Goal: Information Seeking & Learning: Learn about a topic

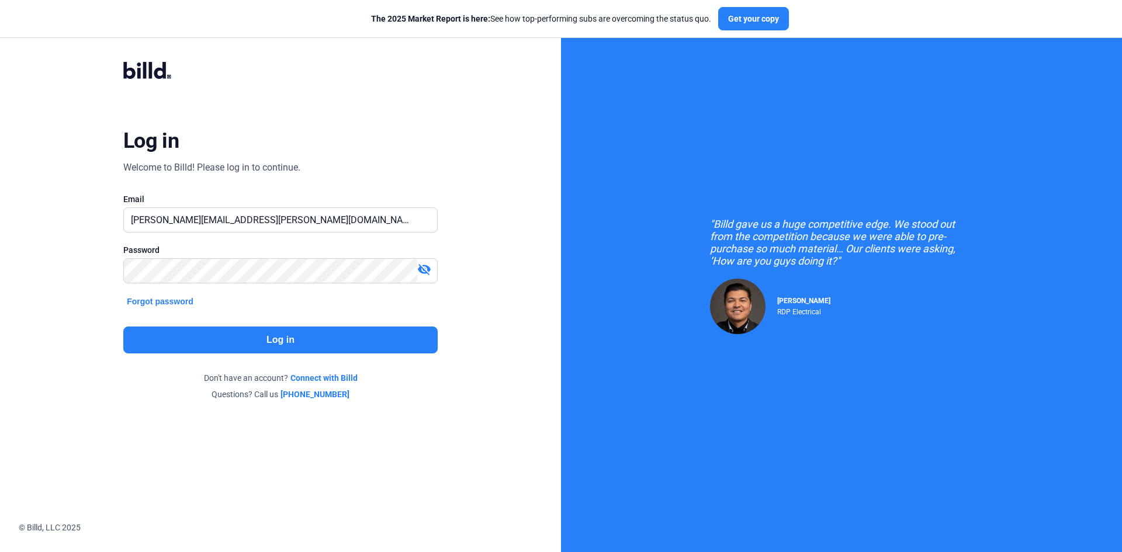
click at [220, 338] on button "Log in" at bounding box center [280, 340] width 314 height 27
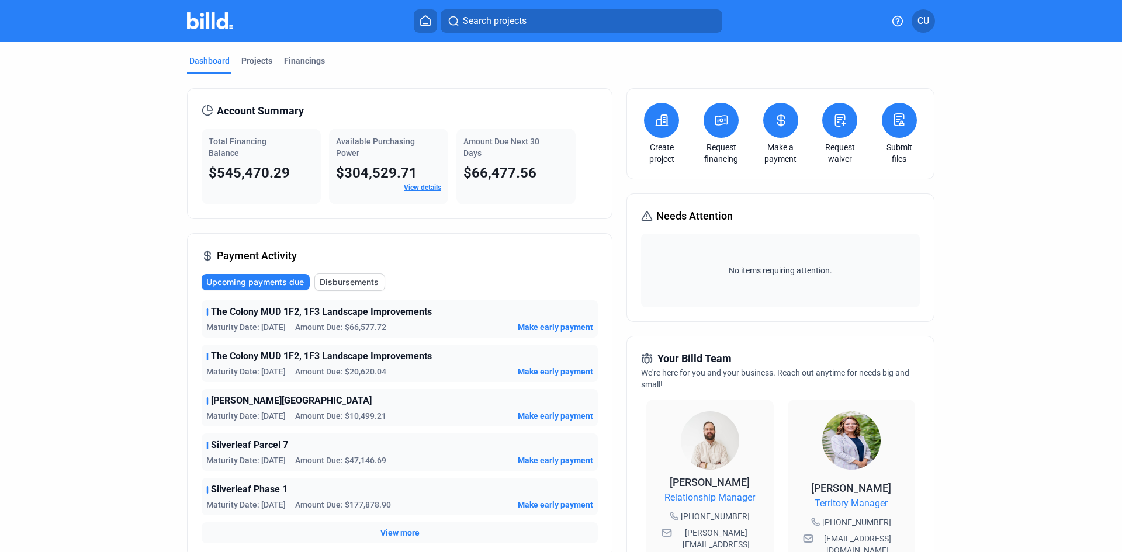
click at [775, 133] on button at bounding box center [780, 120] width 35 height 35
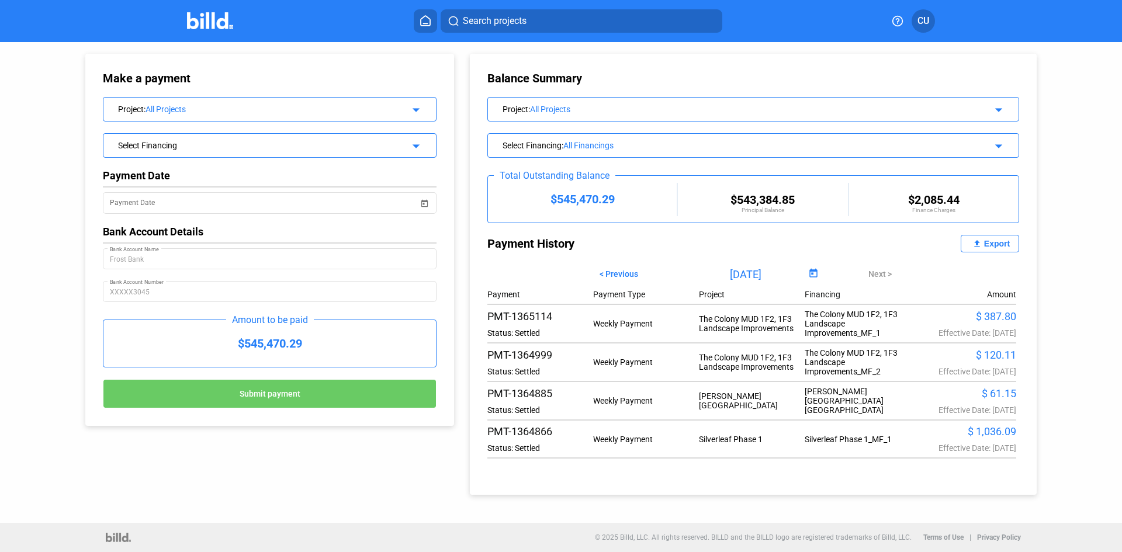
click at [912, 15] on profile-dropdown "CU" at bounding box center [922, 20] width 23 height 23
click at [918, 15] on span "CU" at bounding box center [923, 21] width 12 height 14
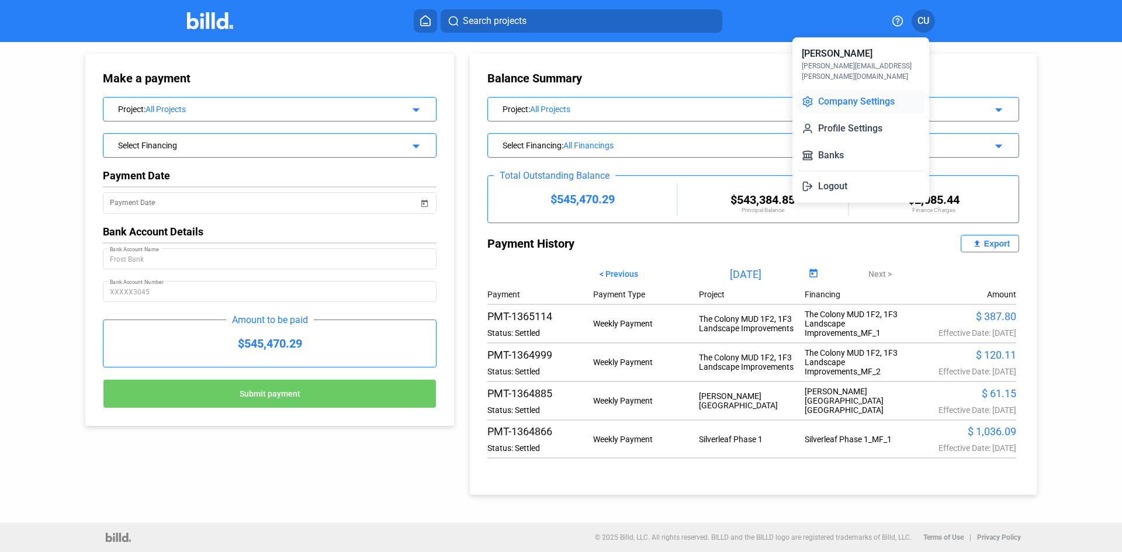
click at [855, 93] on button "Company Settings" at bounding box center [860, 101] width 127 height 23
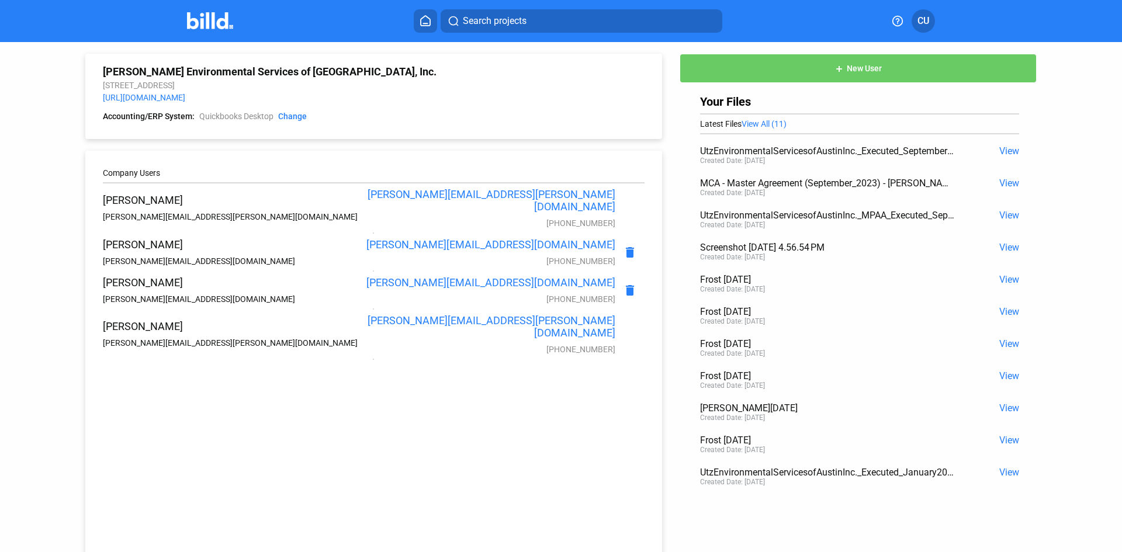
click at [899, 21] on icon at bounding box center [898, 21] width 10 height 10
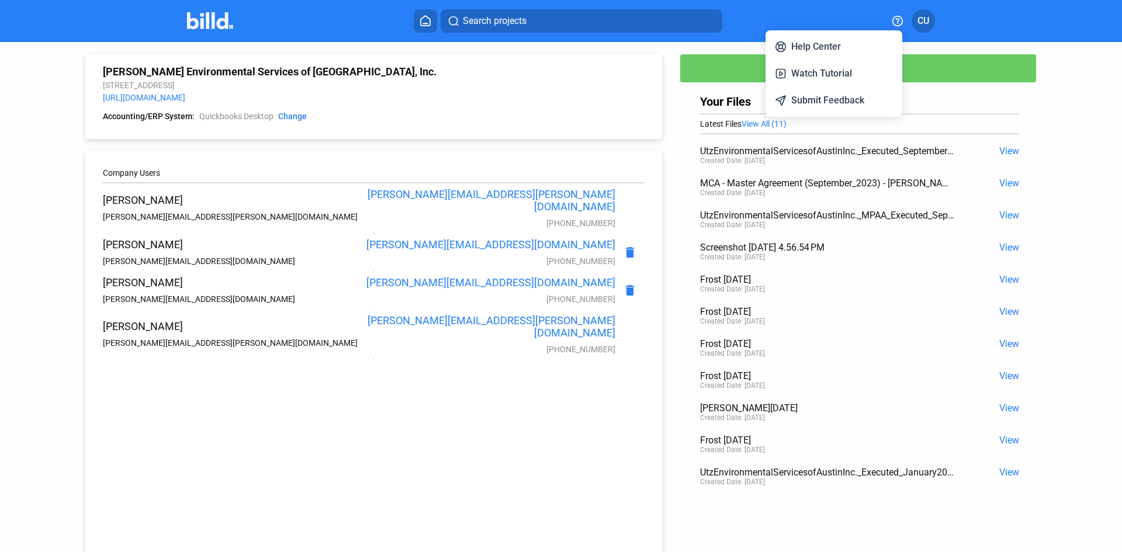
click at [919, 19] on div at bounding box center [561, 276] width 1122 height 552
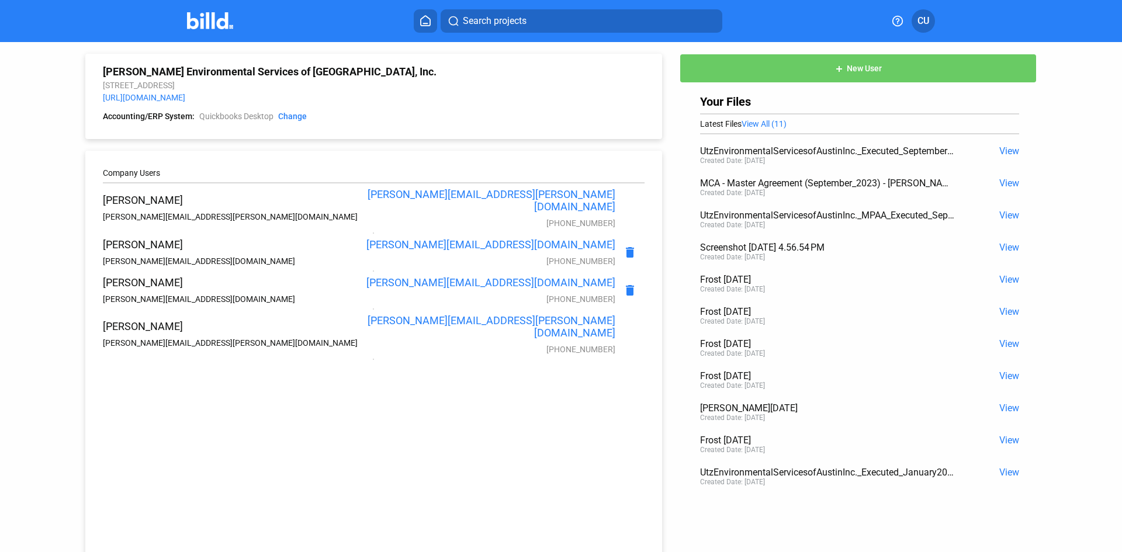
click at [421, 20] on icon at bounding box center [425, 21] width 9 height 10
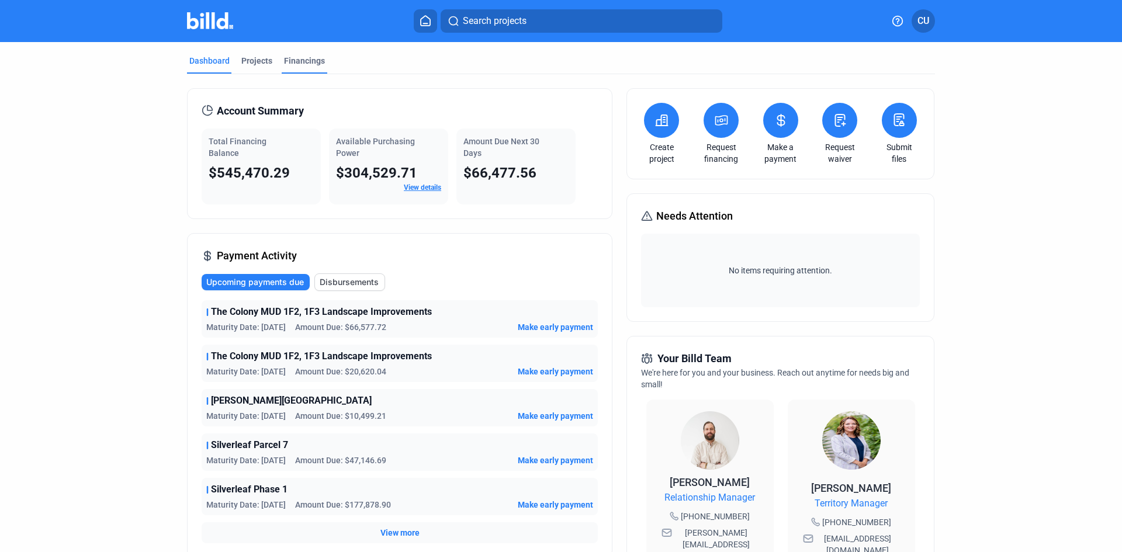
click at [294, 57] on div "Financings" at bounding box center [304, 61] width 41 height 12
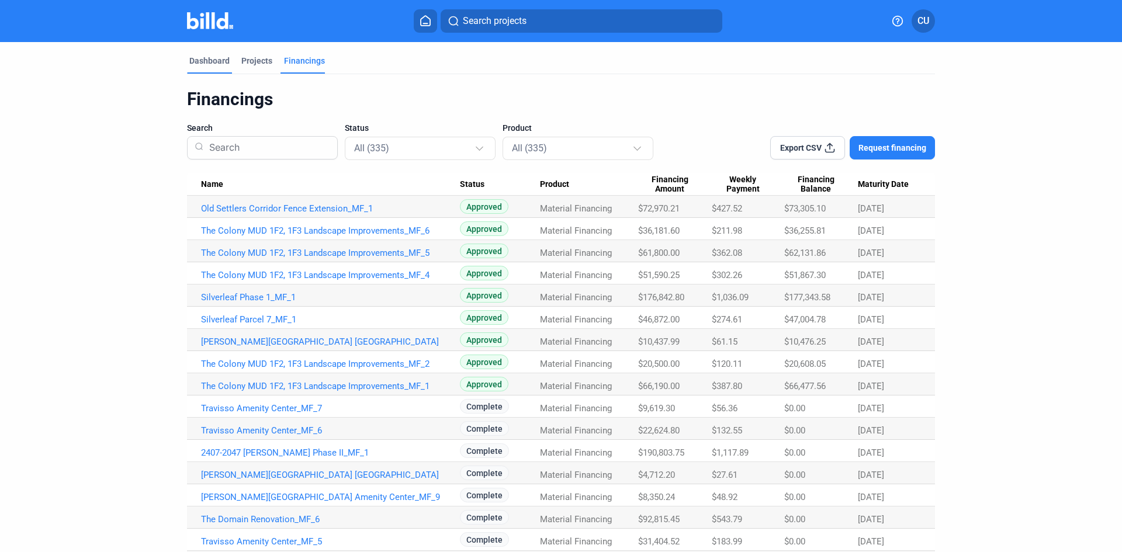
click at [213, 58] on div "Dashboard" at bounding box center [209, 61] width 40 height 12
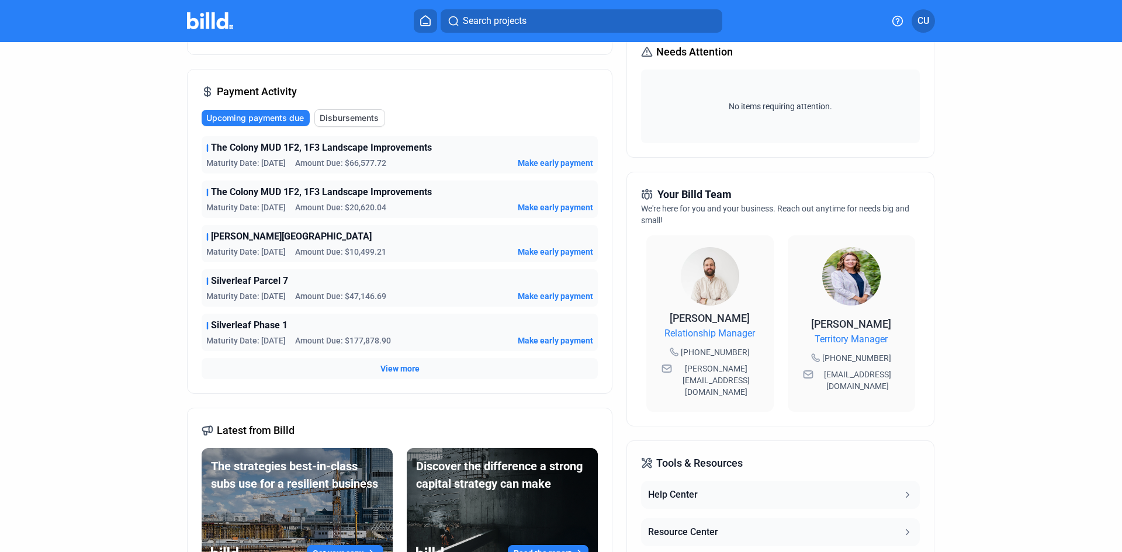
scroll to position [292, 0]
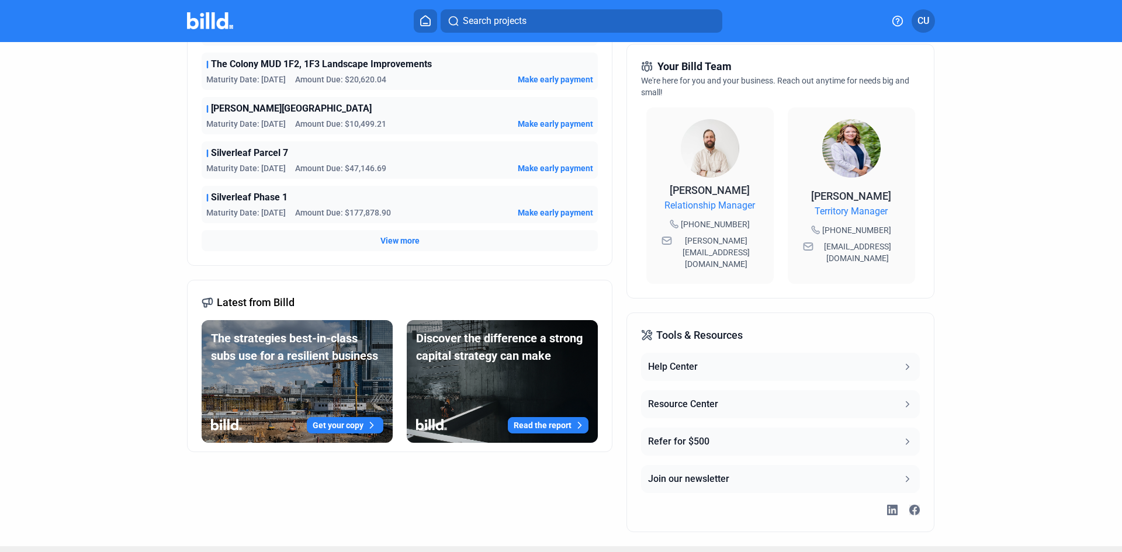
click at [785, 390] on button "Resource Center" at bounding box center [780, 404] width 278 height 28
click at [674, 360] on div "Help Center" at bounding box center [673, 367] width 50 height 14
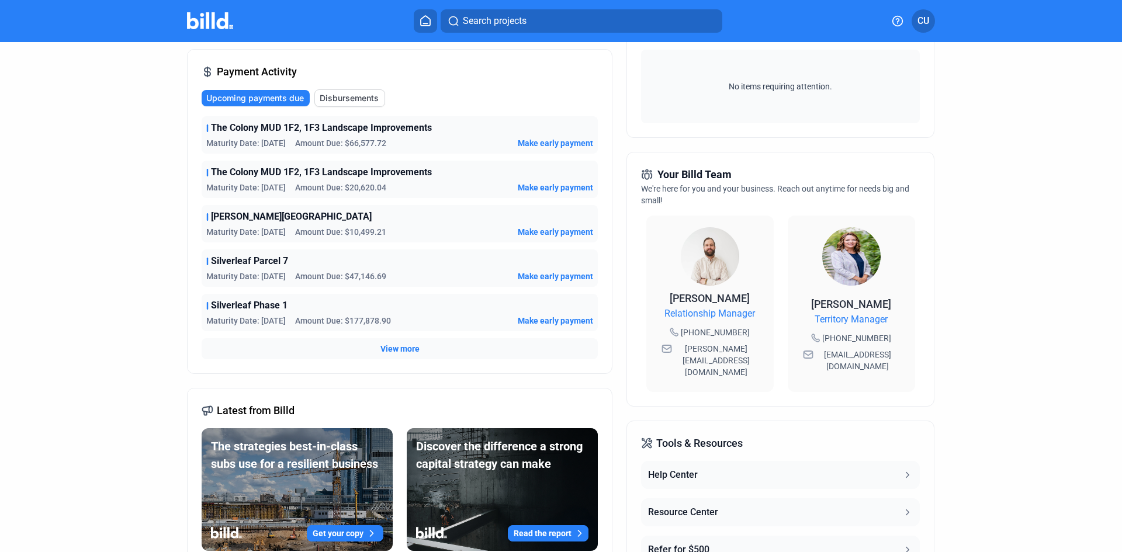
scroll to position [117, 0]
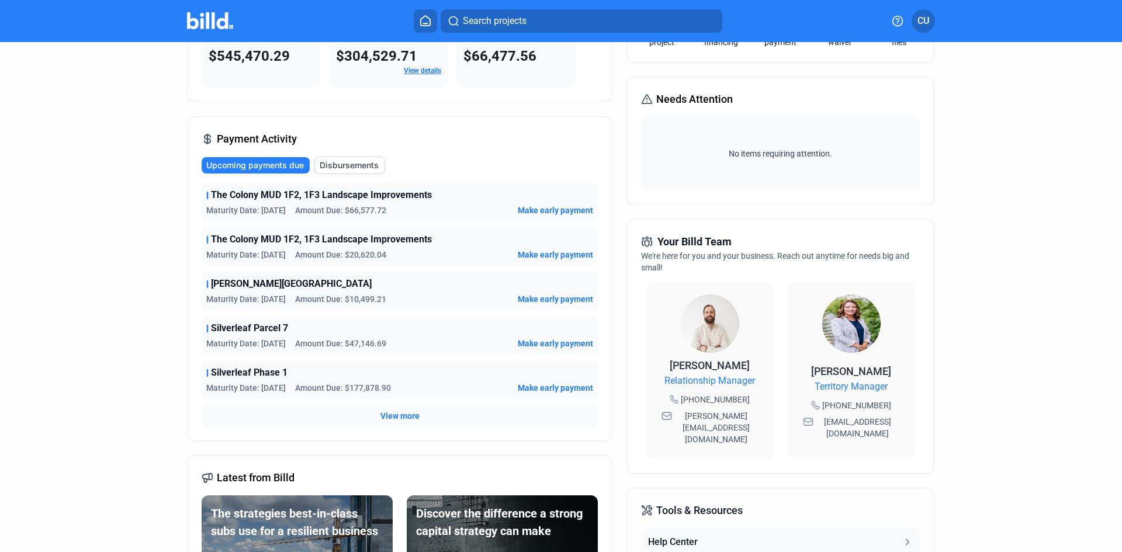
click at [722, 528] on button "Help Center" at bounding box center [780, 542] width 278 height 28
